Goal: Find specific page/section: Find specific page/section

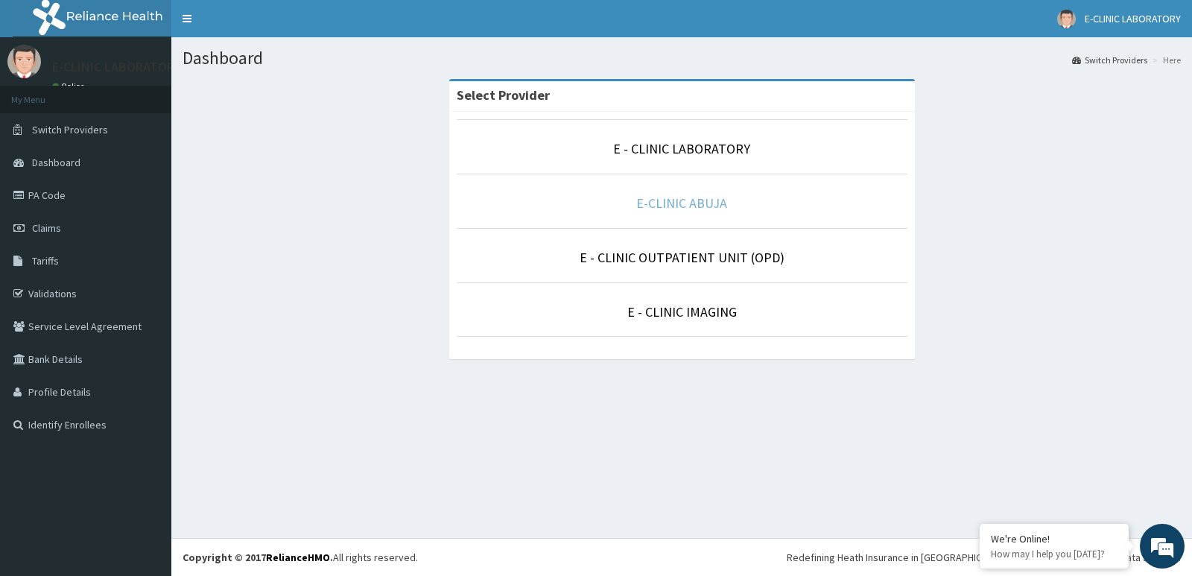
click at [704, 200] on link "E-CLINIC ABUJA" at bounding box center [681, 202] width 91 height 17
click at [701, 206] on link "E-CLINIC ABUJA" at bounding box center [681, 202] width 91 height 17
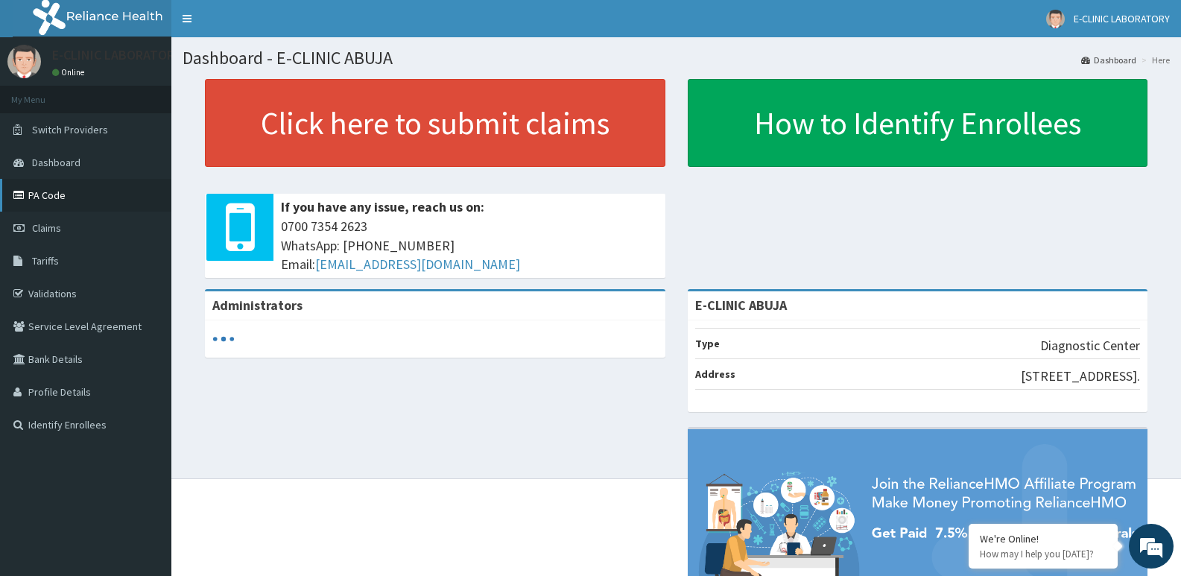
click at [44, 199] on link "PA Code" at bounding box center [85, 195] width 171 height 33
